Goal: Task Accomplishment & Management: Manage account settings

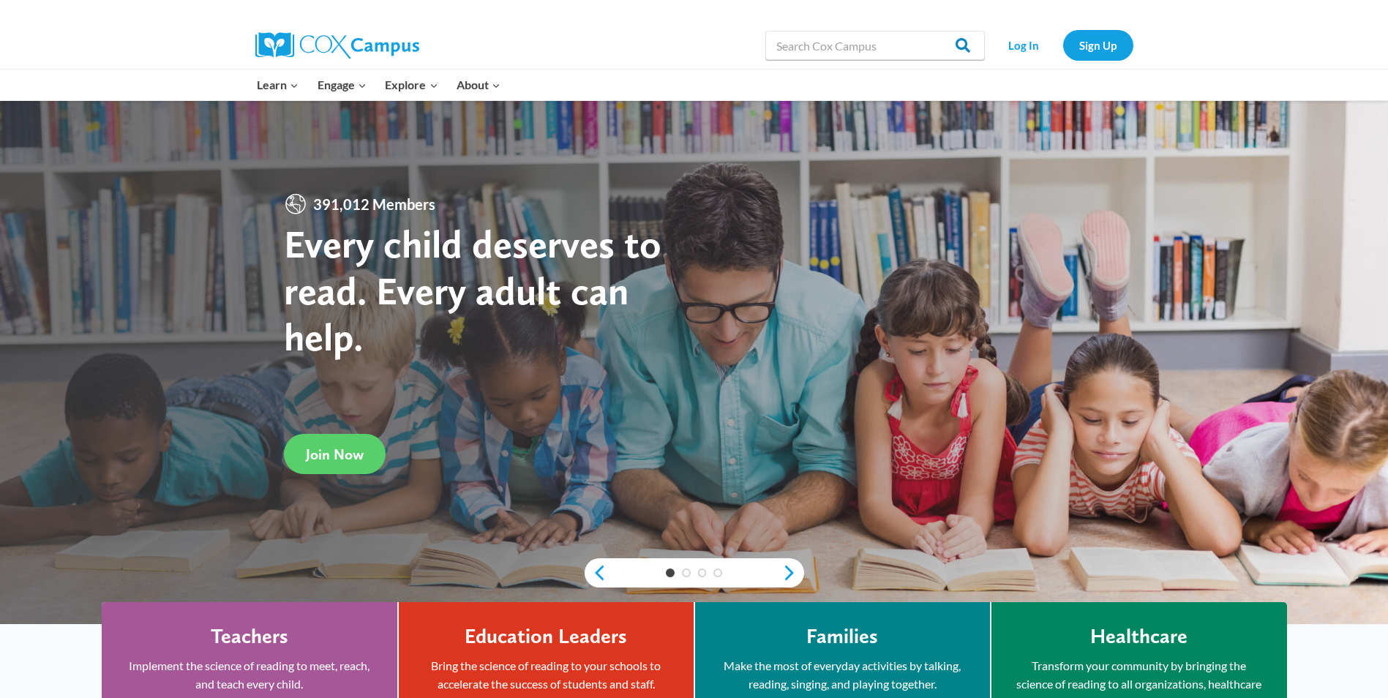
click at [1019, 48] on link "Log In" at bounding box center [1024, 45] width 64 height 30
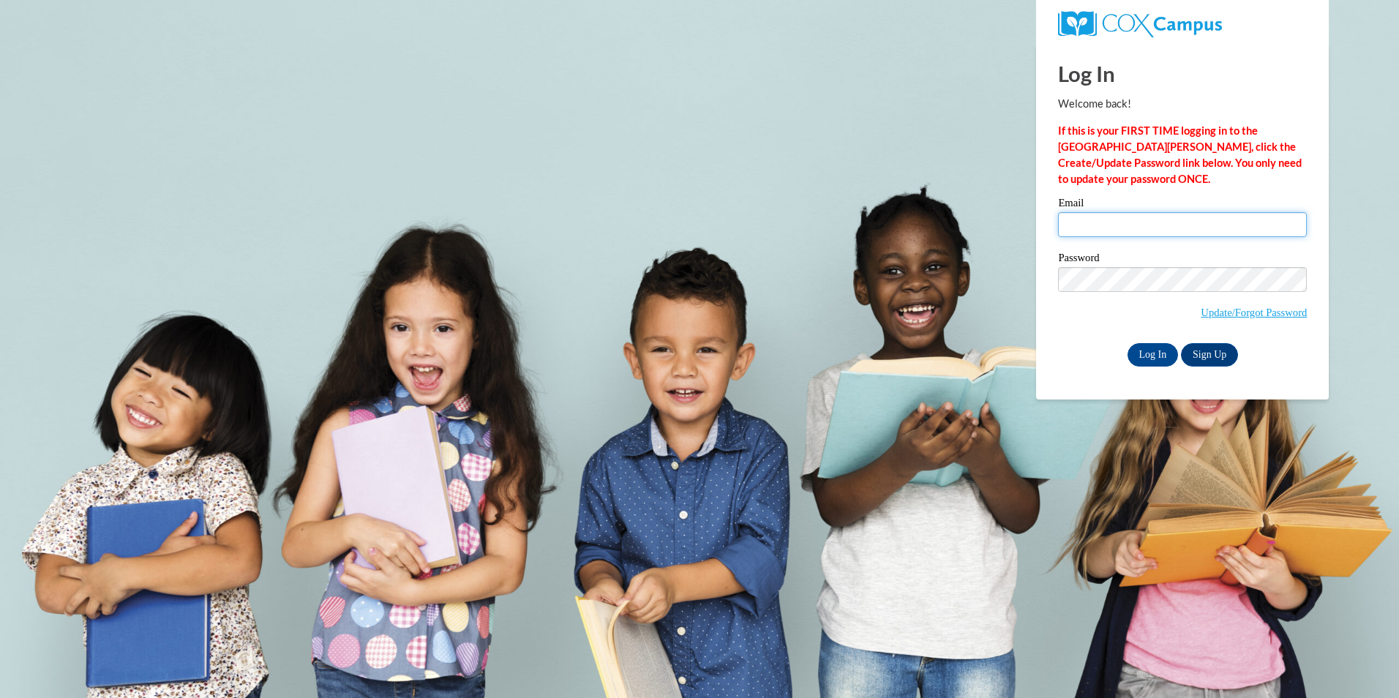
click at [1173, 225] on input "Email" at bounding box center [1182, 224] width 249 height 25
type input "[EMAIL_ADDRESS][DOMAIN_NAME]"
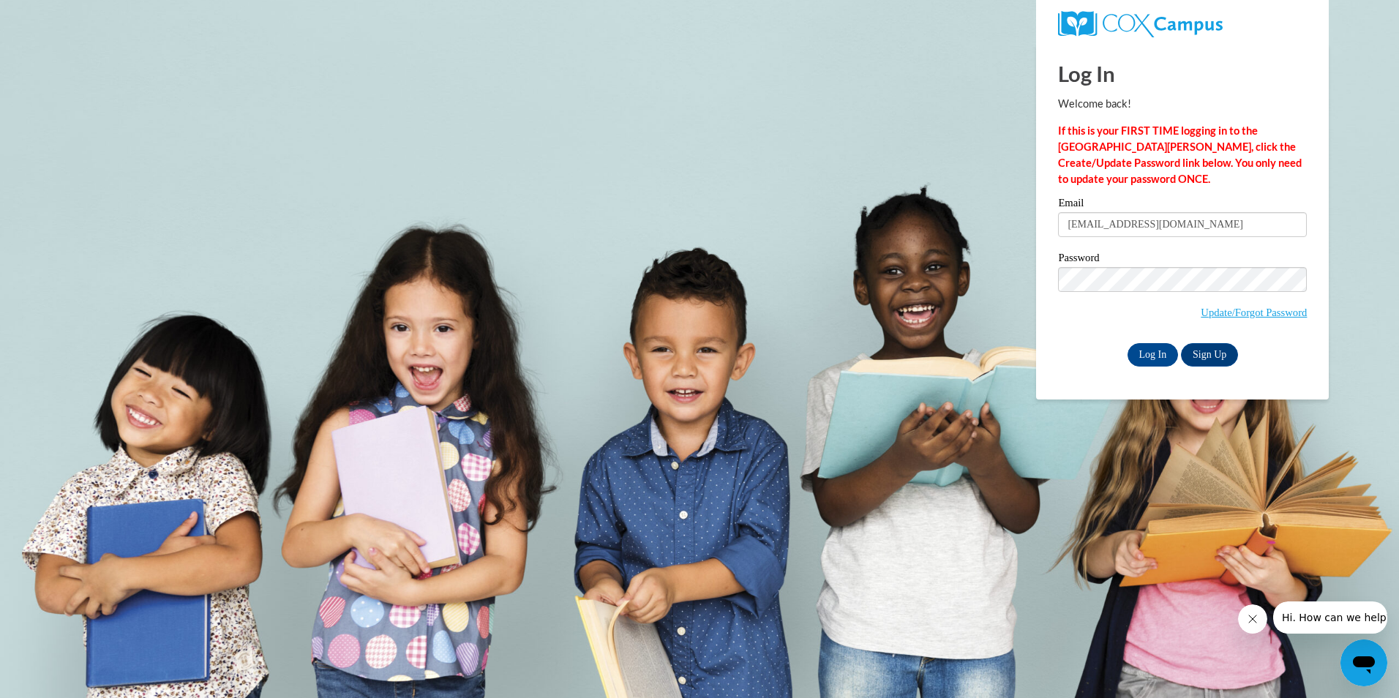
click at [1210, 223] on input "[EMAIL_ADDRESS][DOMAIN_NAME]" at bounding box center [1182, 224] width 249 height 25
drag, startPoint x: 1210, startPoint y: 223, endPoint x: 1024, endPoint y: 254, distance: 189.1
click at [1024, 254] on body "Log In Welcome back! If this is your FIRST TIME logging in to the [GEOGRAPHIC_D…" at bounding box center [699, 349] width 1399 height 698
type input "\"
click at [1056, 307] on div "Please enter your email! Please enter your password! Email Password Update/Forg…" at bounding box center [1182, 282] width 271 height 168
